Goal: Find specific page/section: Find specific page/section

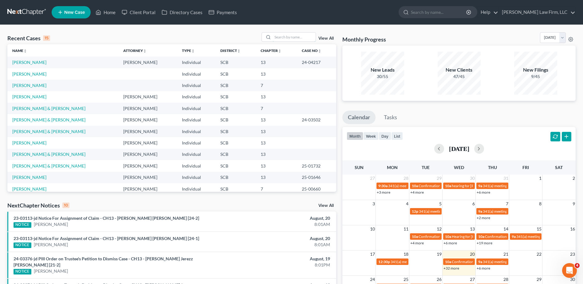
drag, startPoint x: 303, startPoint y: 33, endPoint x: 308, endPoint y: 25, distance: 9.5
click at [306, 27] on div "Recent Cases 15 View All Name unfold_more expand_more expand_less Attorney unfo…" at bounding box center [291, 234] width 583 height 419
type input "huggins"
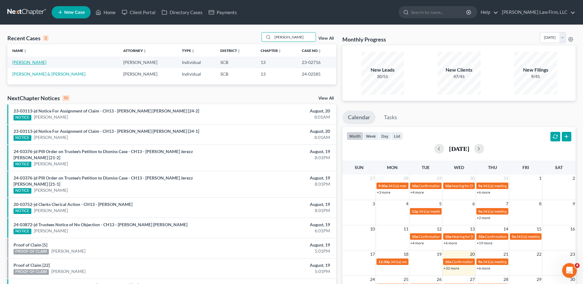
click at [31, 61] on link "[PERSON_NAME]" at bounding box center [29, 62] width 34 height 5
select select "3"
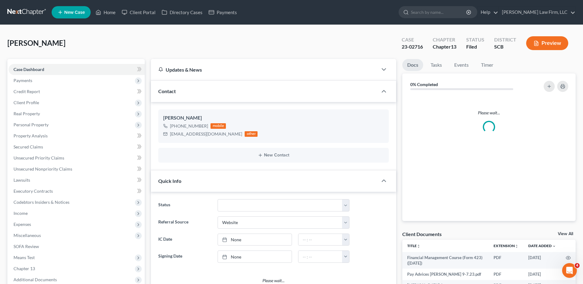
select select "3"
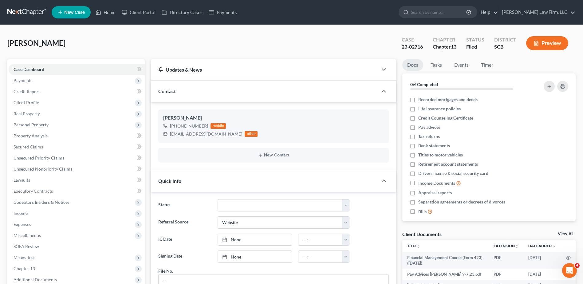
click at [28, 7] on link at bounding box center [26, 12] width 39 height 11
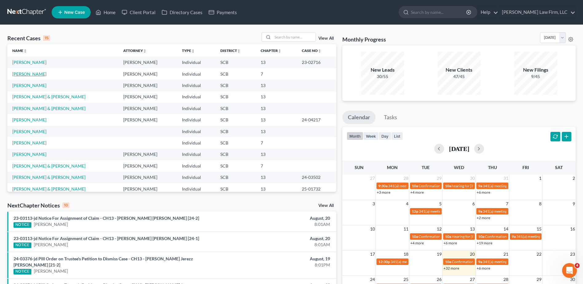
click at [30, 73] on link "[PERSON_NAME]" at bounding box center [29, 73] width 34 height 5
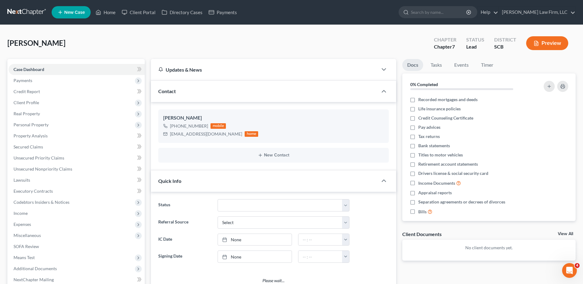
select select "0"
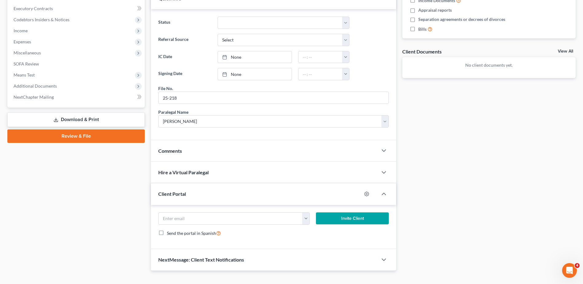
scroll to position [31, 0]
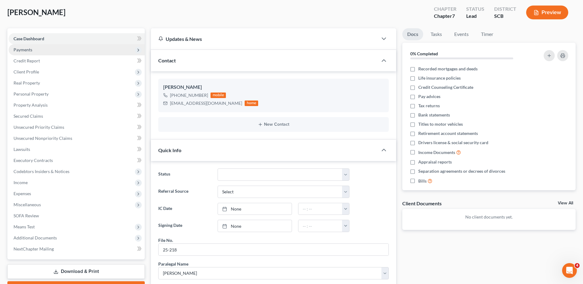
click at [28, 49] on span "Payments" at bounding box center [23, 49] width 19 height 5
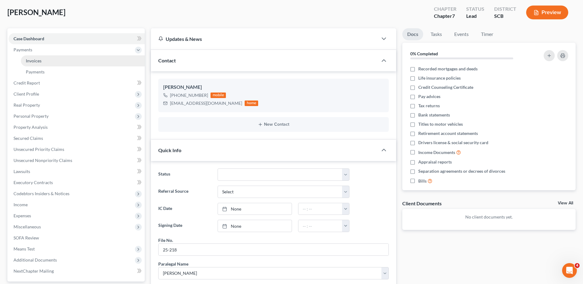
click at [30, 58] on span "Invoices" at bounding box center [34, 60] width 16 height 5
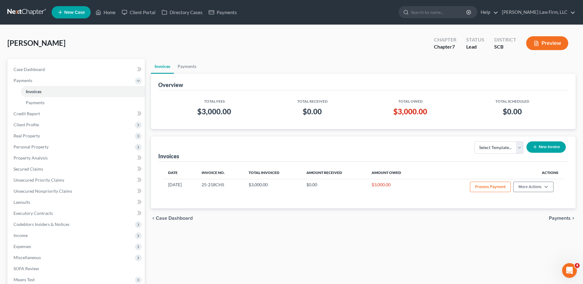
click at [149, 127] on div "Invoices Payments Overview Total Fees Total Received Total Owed Total Scheduled…" at bounding box center [363, 203] width 431 height 289
click at [147, 112] on div "Case Dashboard Payments Invoices Payments Payments Credit Report Client Profile" at bounding box center [76, 203] width 144 height 289
click at [28, 13] on link at bounding box center [26, 12] width 39 height 11
